Goal: Information Seeking & Learning: Learn about a topic

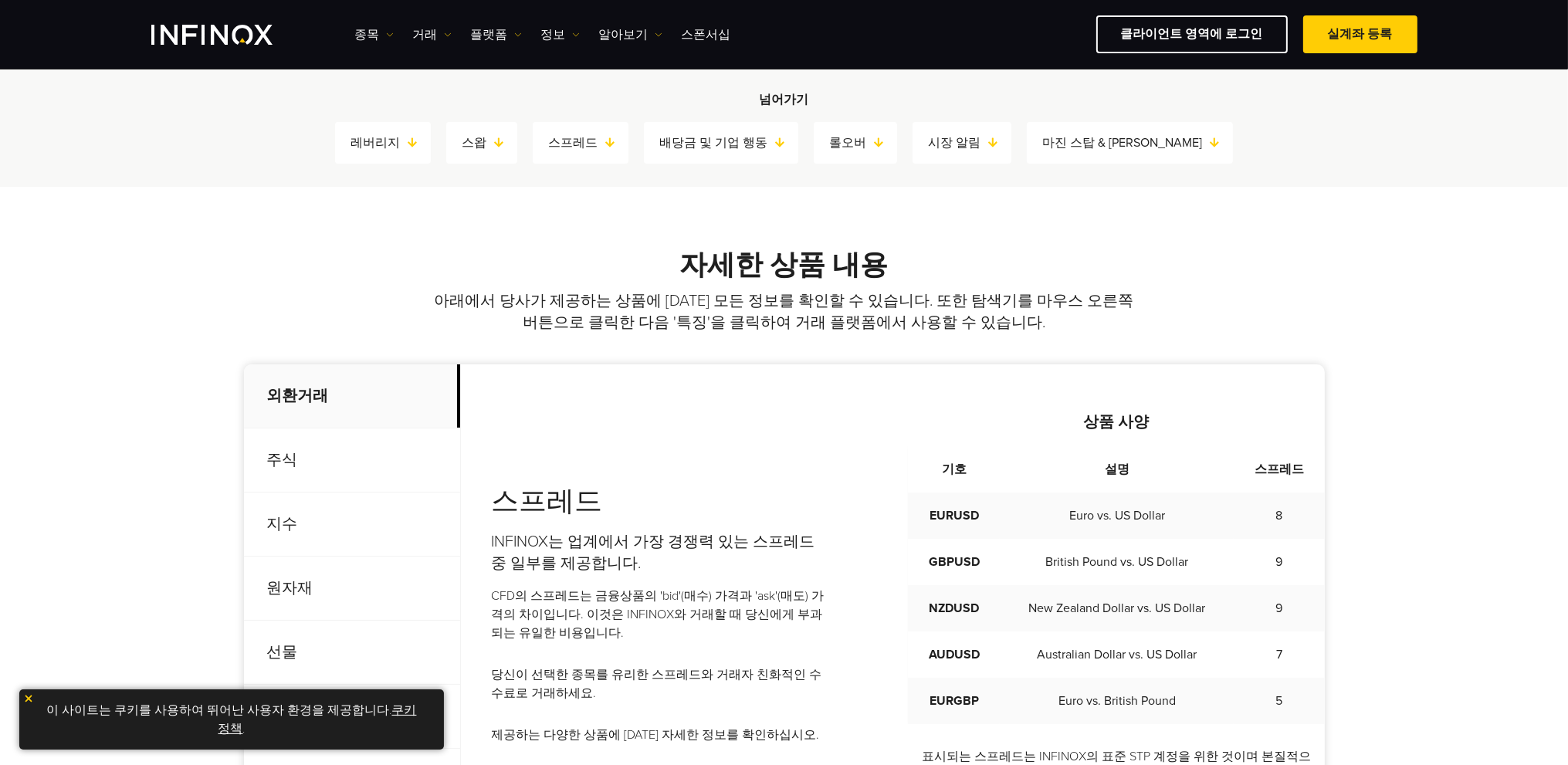
scroll to position [617, 0]
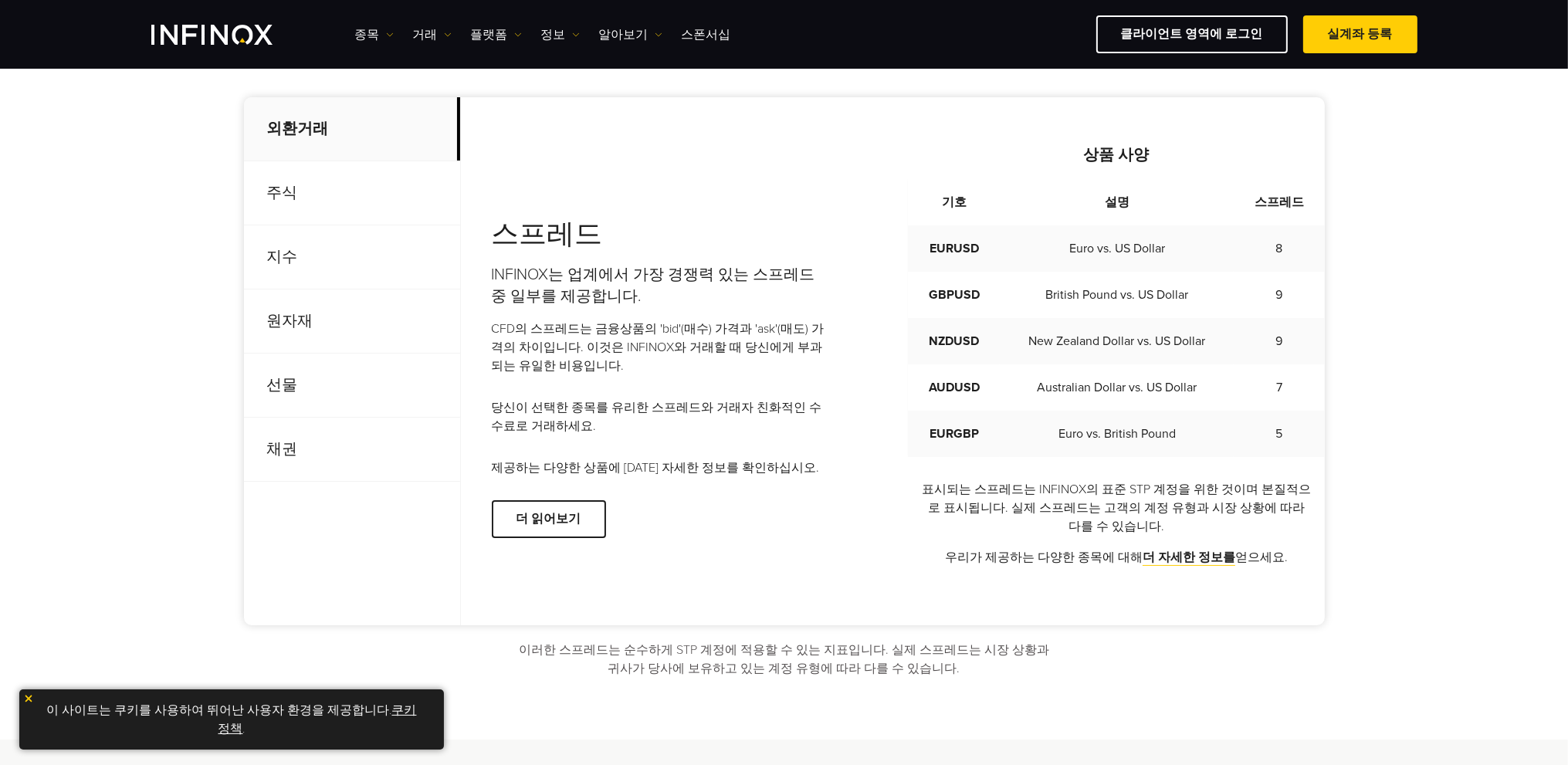
click at [286, 381] on p "선물" at bounding box center [353, 385] width 216 height 64
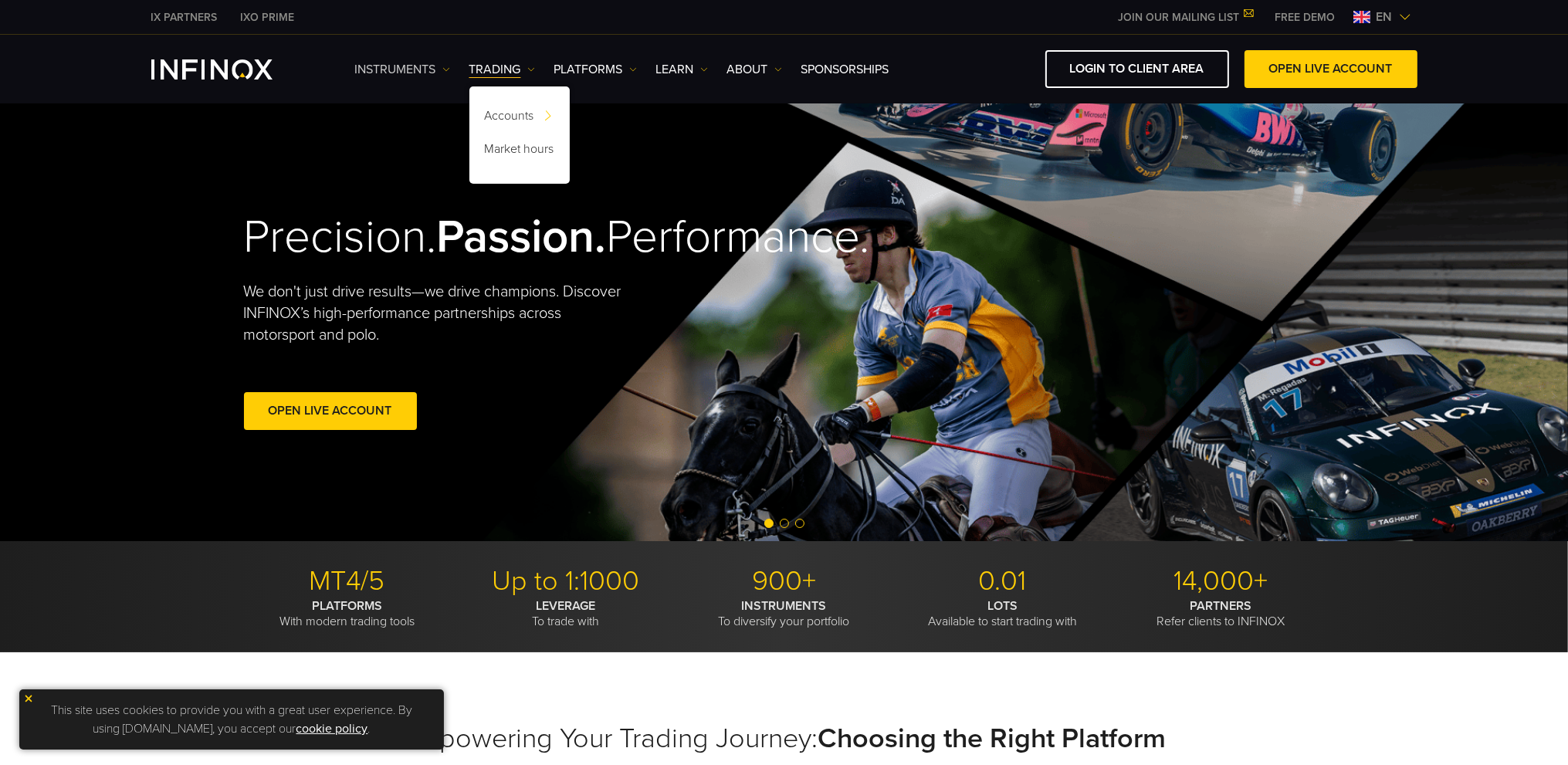
click at [393, 70] on link "Instruments" at bounding box center [402, 69] width 95 height 18
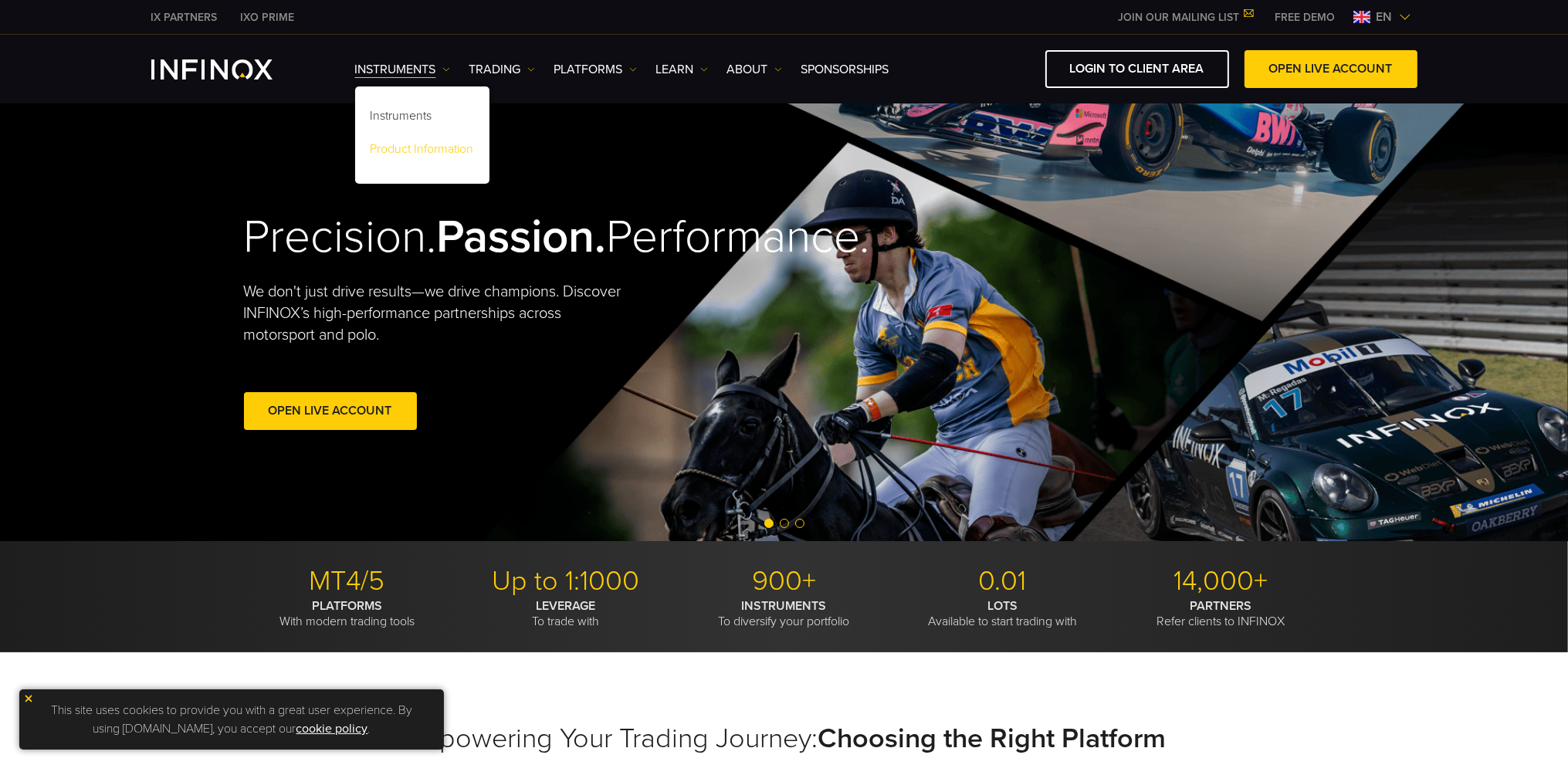
click at [389, 148] on link "Product Information" at bounding box center [422, 152] width 135 height 33
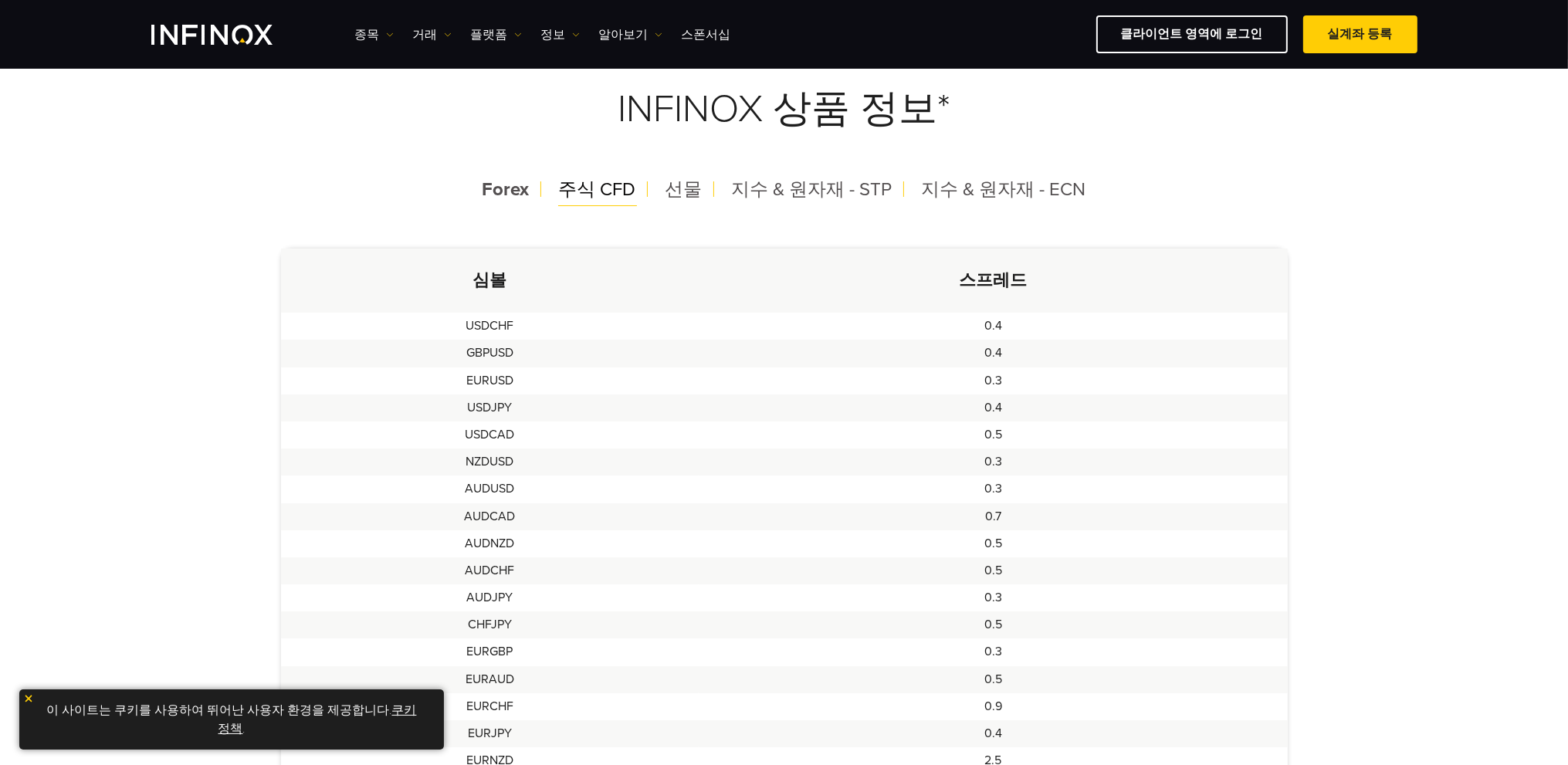
click at [584, 194] on span "주식 CFD" at bounding box center [598, 189] width 78 height 22
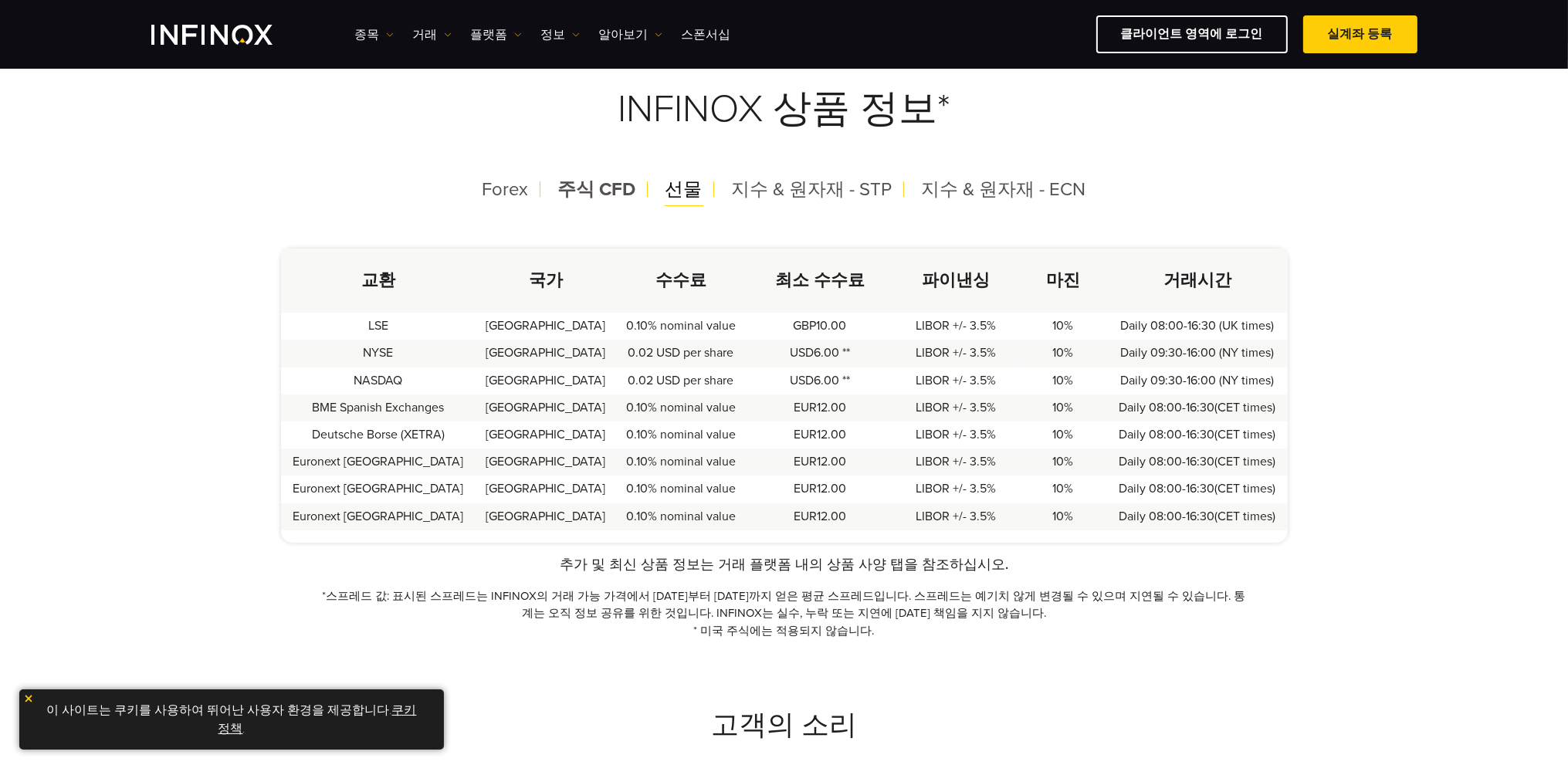
click at [685, 188] on span "선물" at bounding box center [684, 189] width 37 height 22
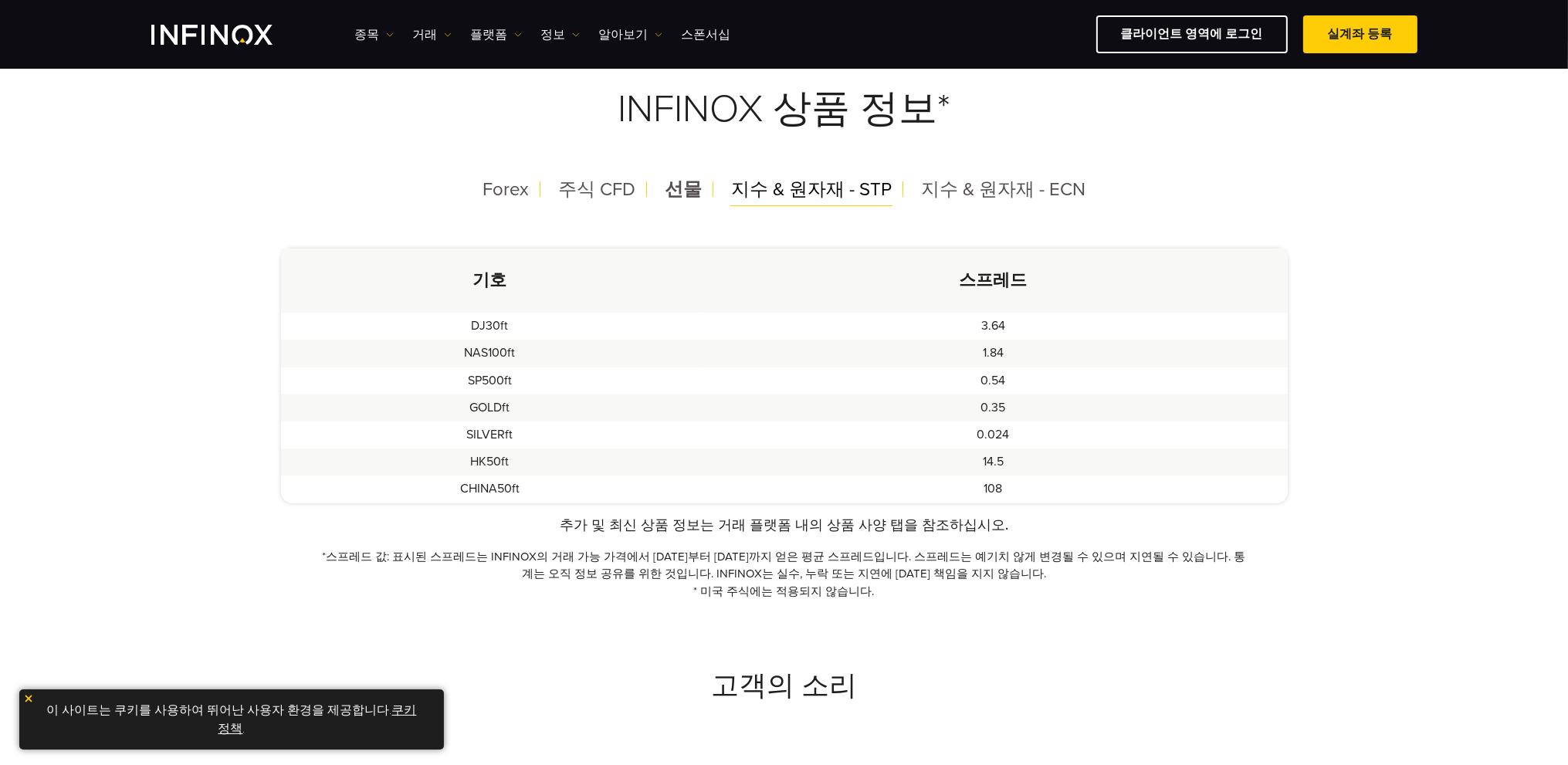
click at [751, 196] on span "지수 & 원자재 - STP" at bounding box center [812, 189] width 161 height 22
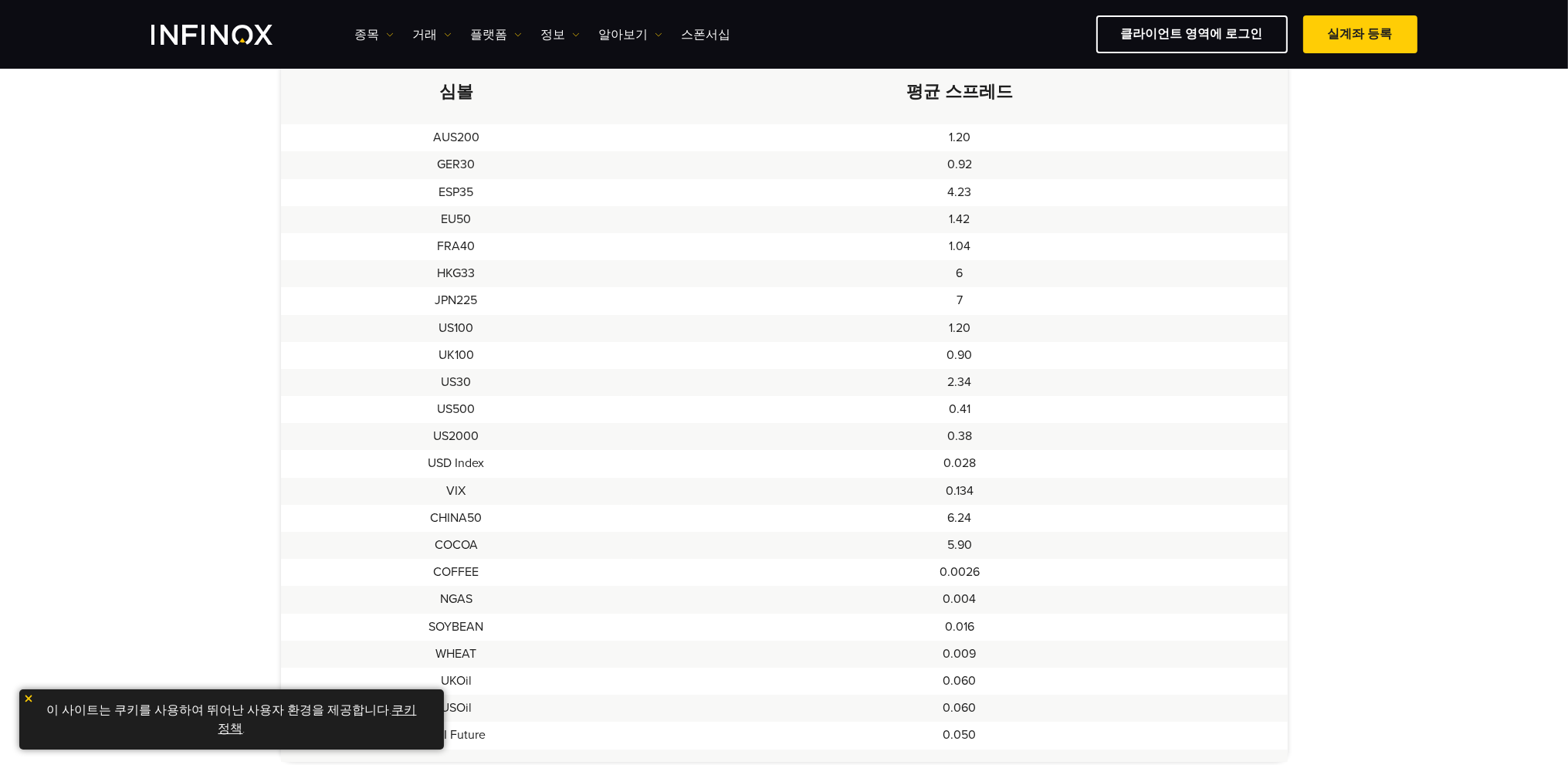
scroll to position [309, 0]
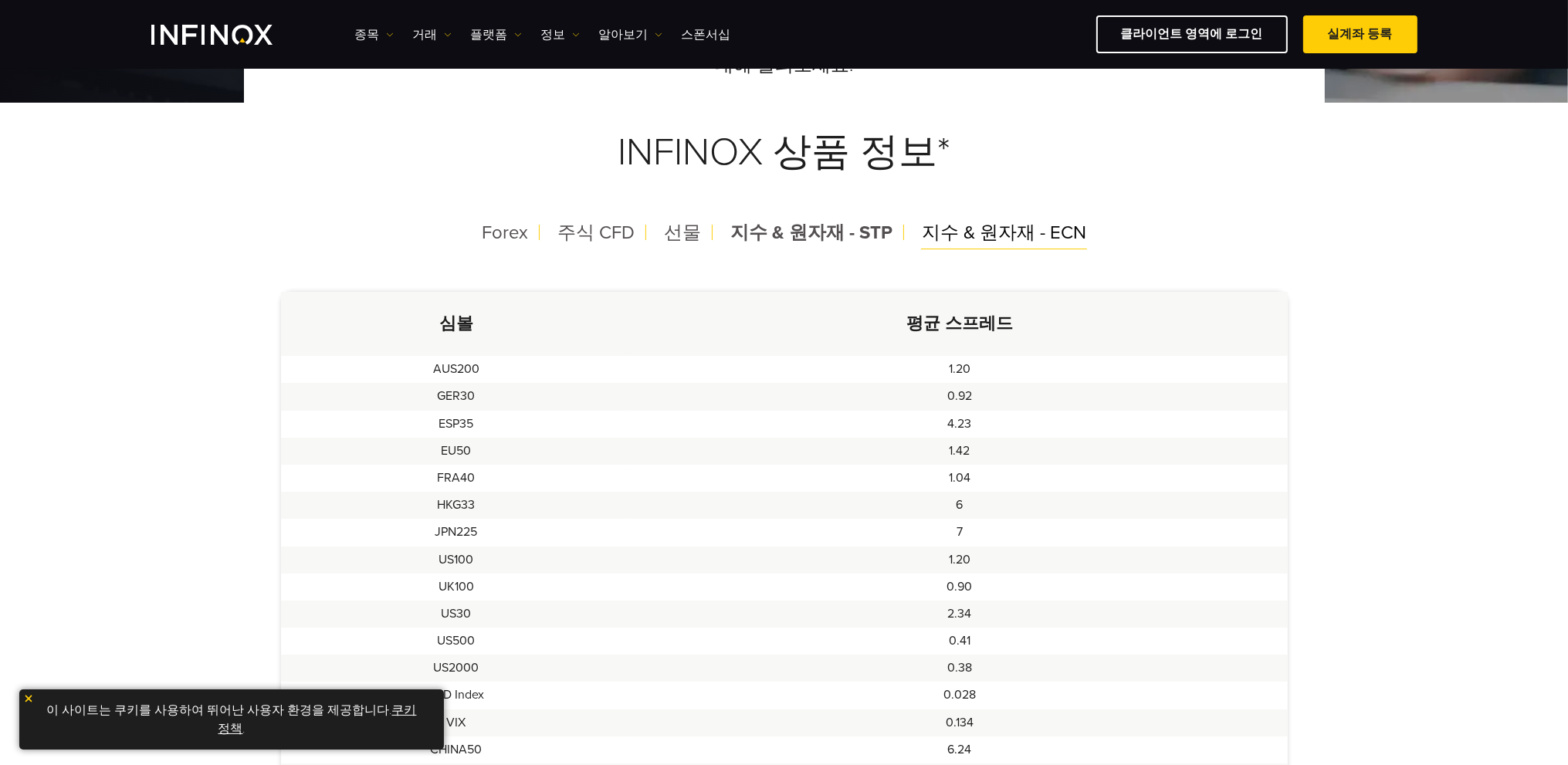
click at [1016, 231] on span "지수 & 원자재 - ECN" at bounding box center [1004, 232] width 164 height 22
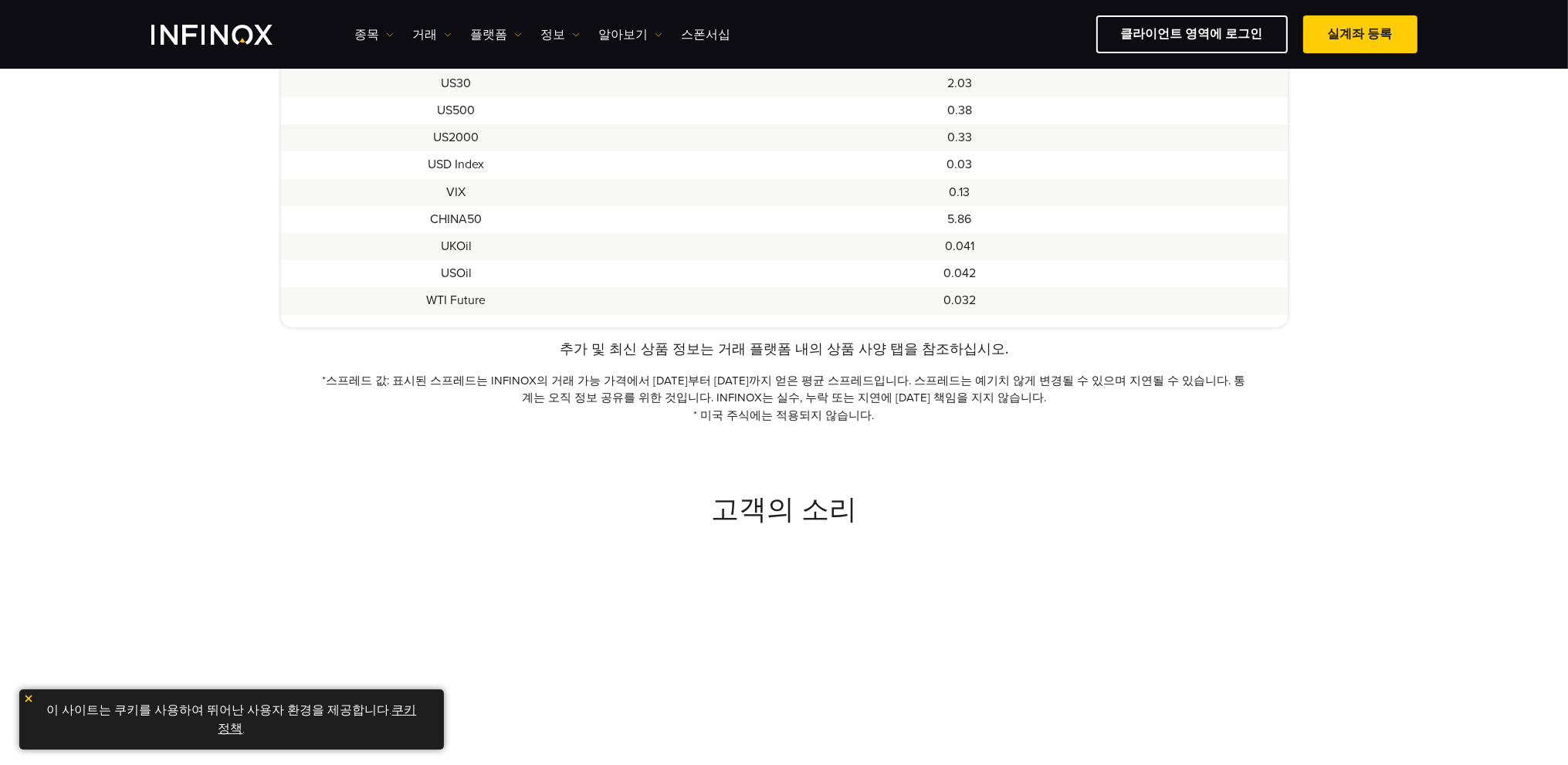
scroll to position [926, 0]
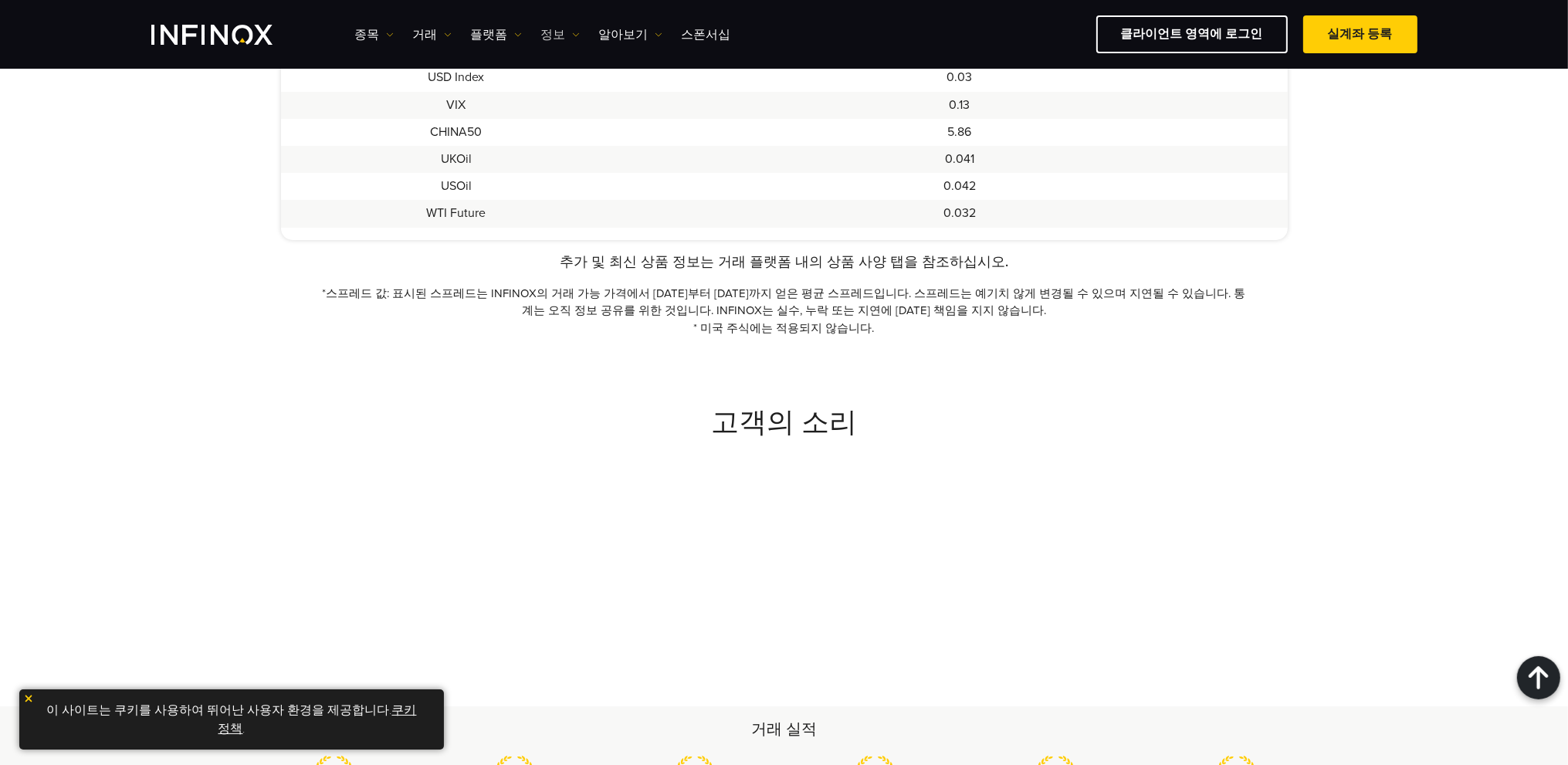
click at [556, 33] on link "정보" at bounding box center [561, 35] width 39 height 18
click at [369, 31] on link "종목" at bounding box center [374, 35] width 39 height 18
click at [374, 111] on link "상품 정보" at bounding box center [396, 117] width 83 height 33
